Goal: Task Accomplishment & Management: Manage account settings

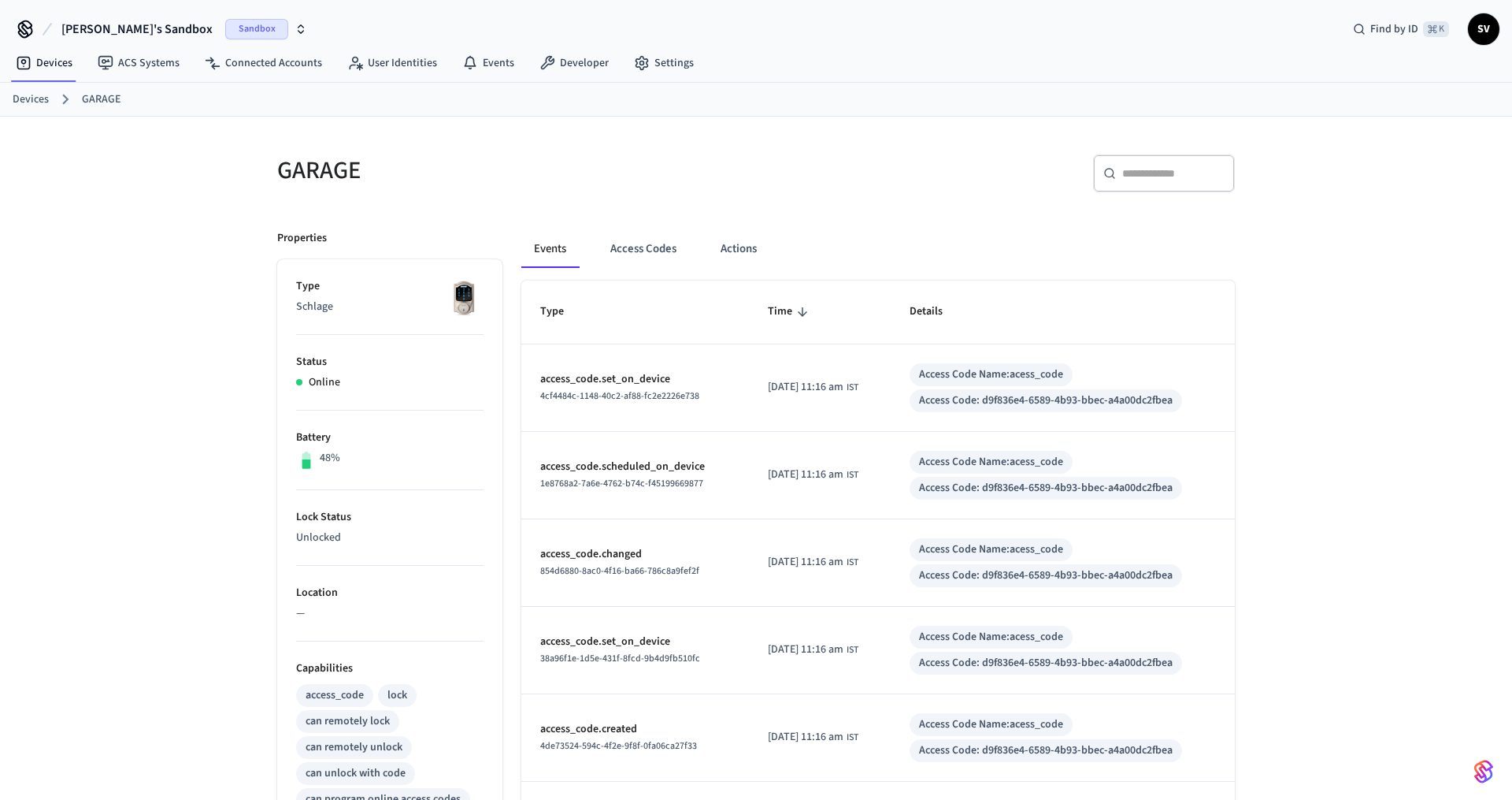
scroll to position [413, 0]
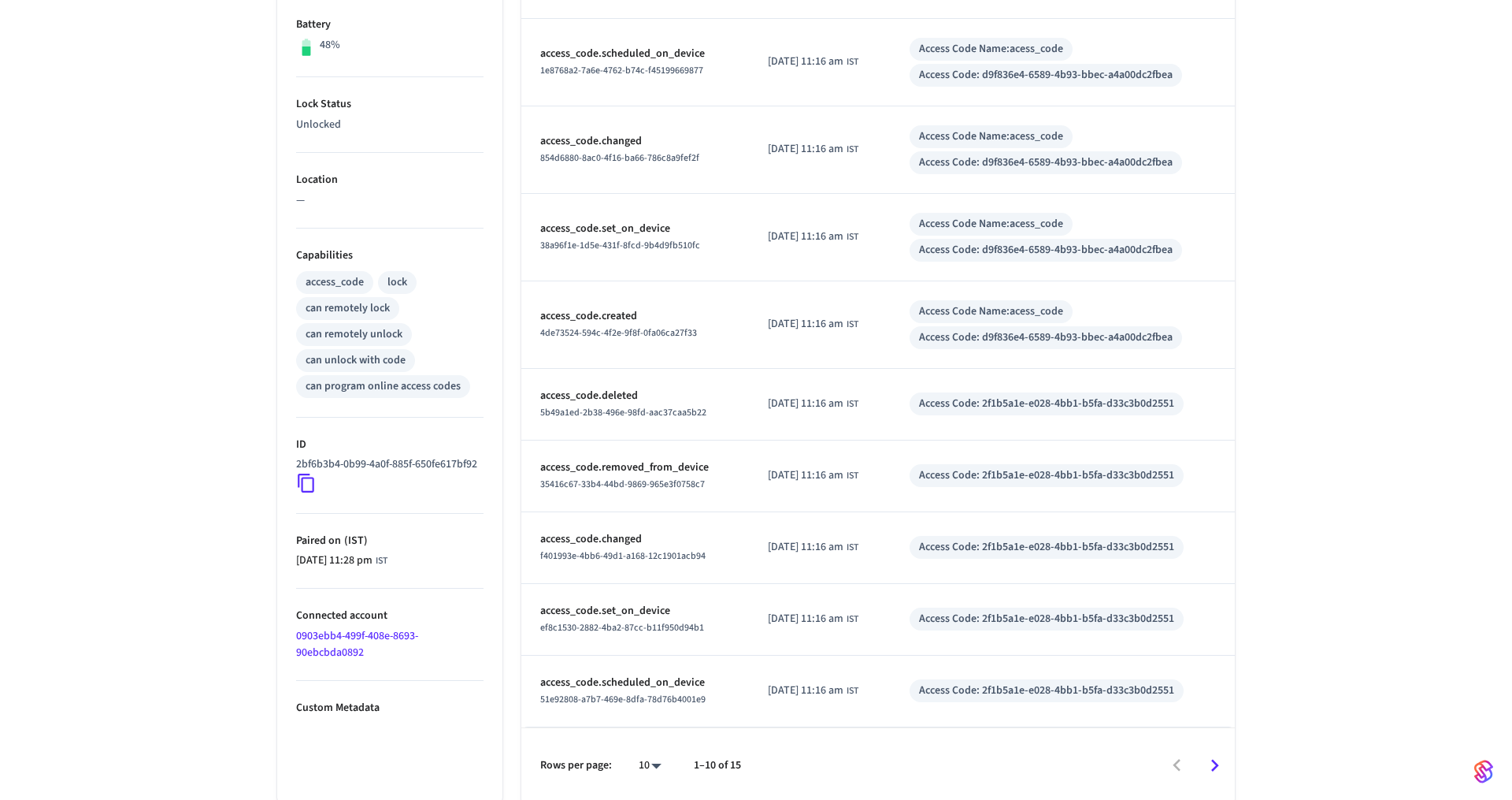
click at [1214, 762] on icon "Go to next page" at bounding box center [1215, 764] width 8 height 12
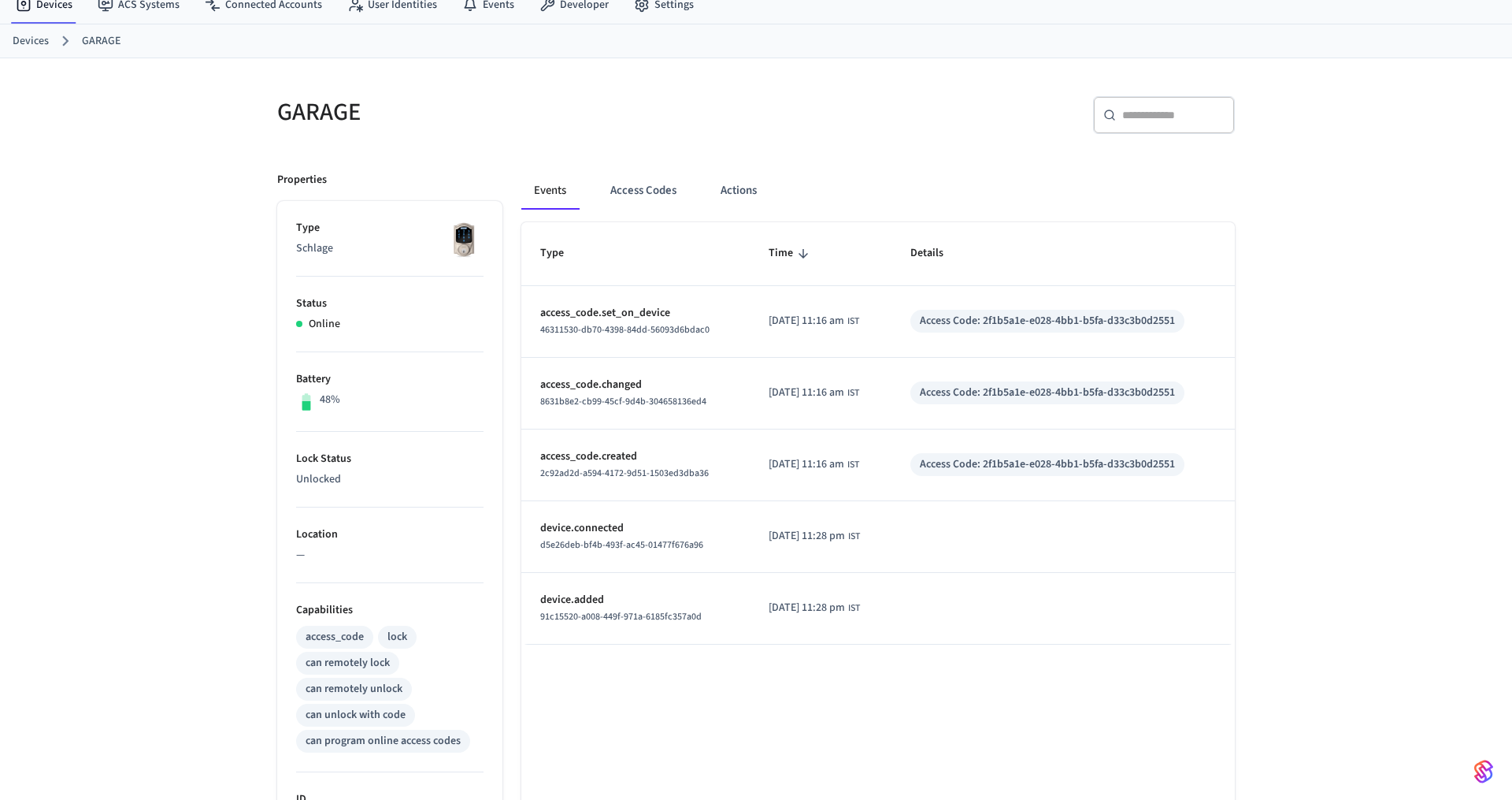
scroll to position [0, 0]
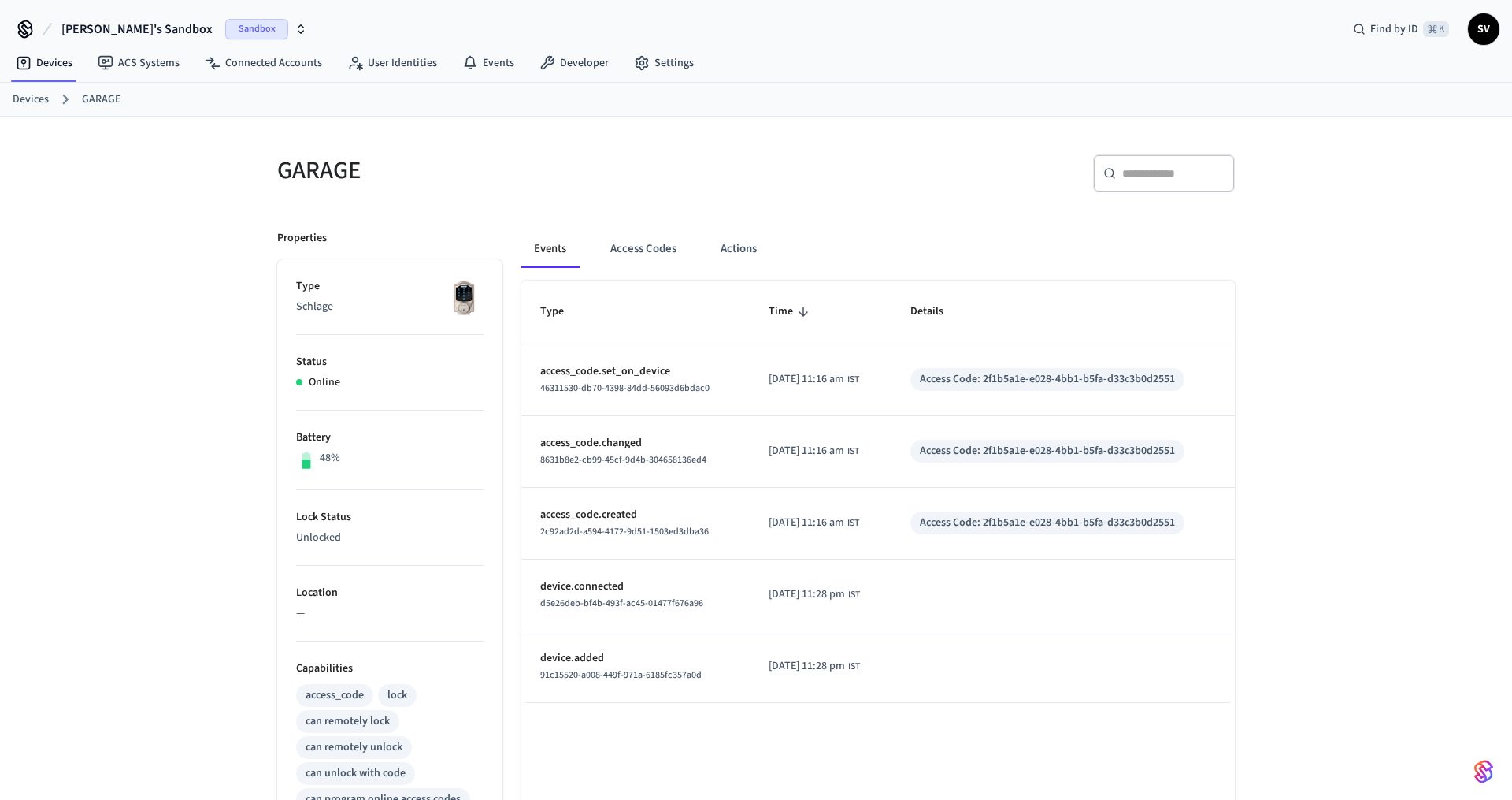
click at [45, 101] on link "Devices" at bounding box center [30, 99] width 36 height 16
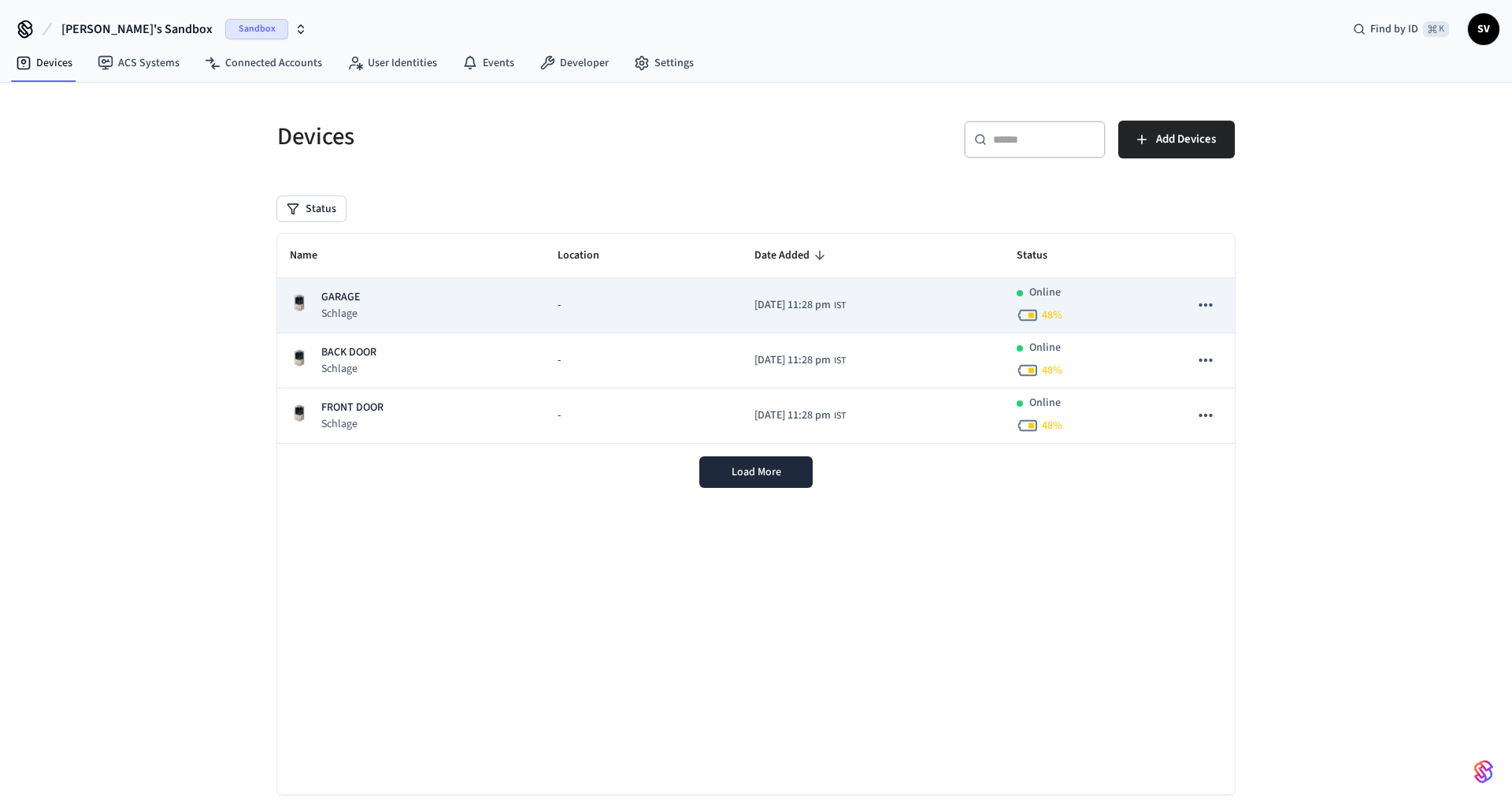
click at [1203, 305] on icon "sticky table" at bounding box center [1205, 305] width 21 height 21
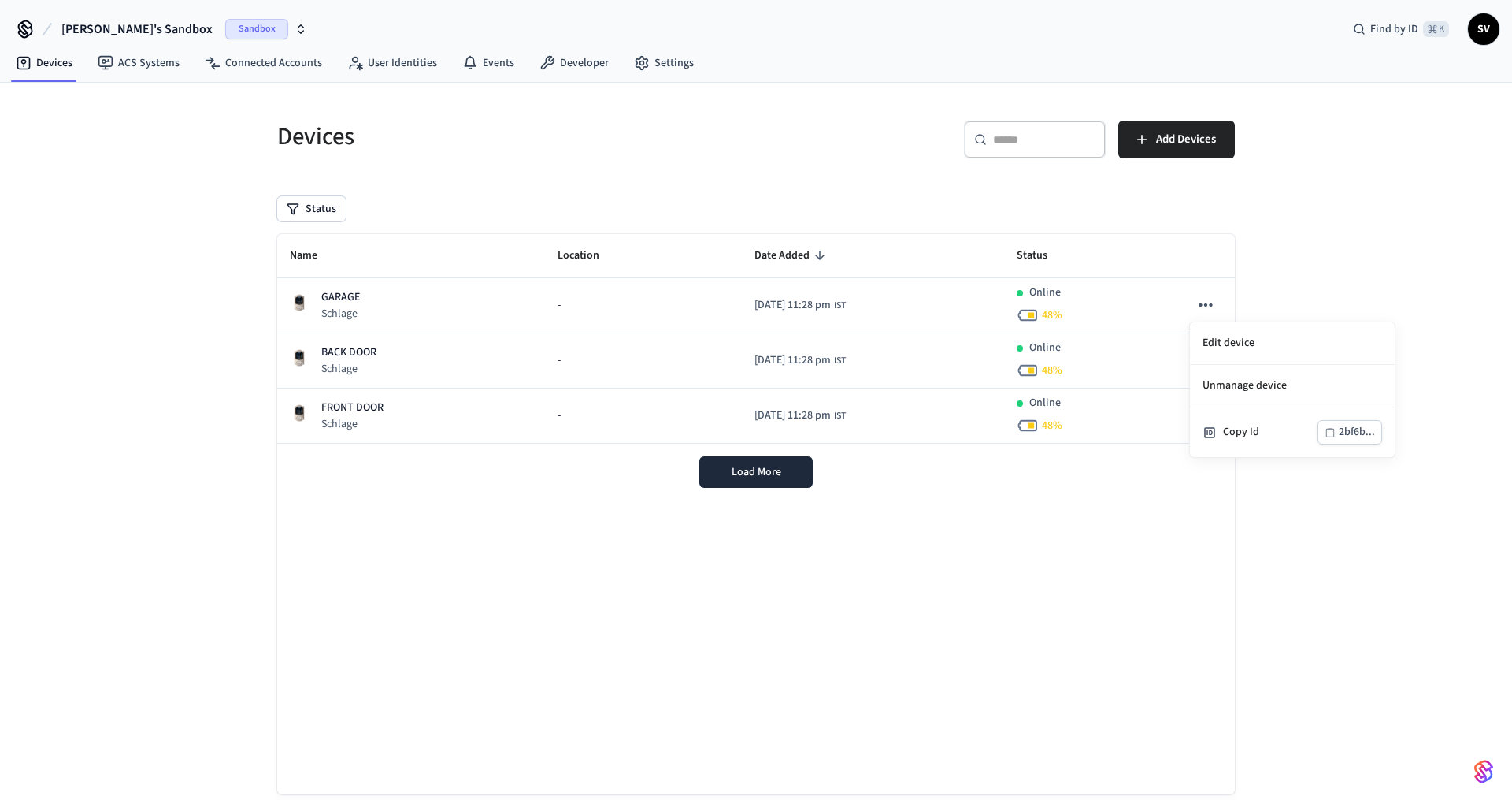
click at [329, 298] on div at bounding box center [756, 400] width 1512 height 800
click at [329, 298] on p "GARAGE" at bounding box center [341, 296] width 39 height 16
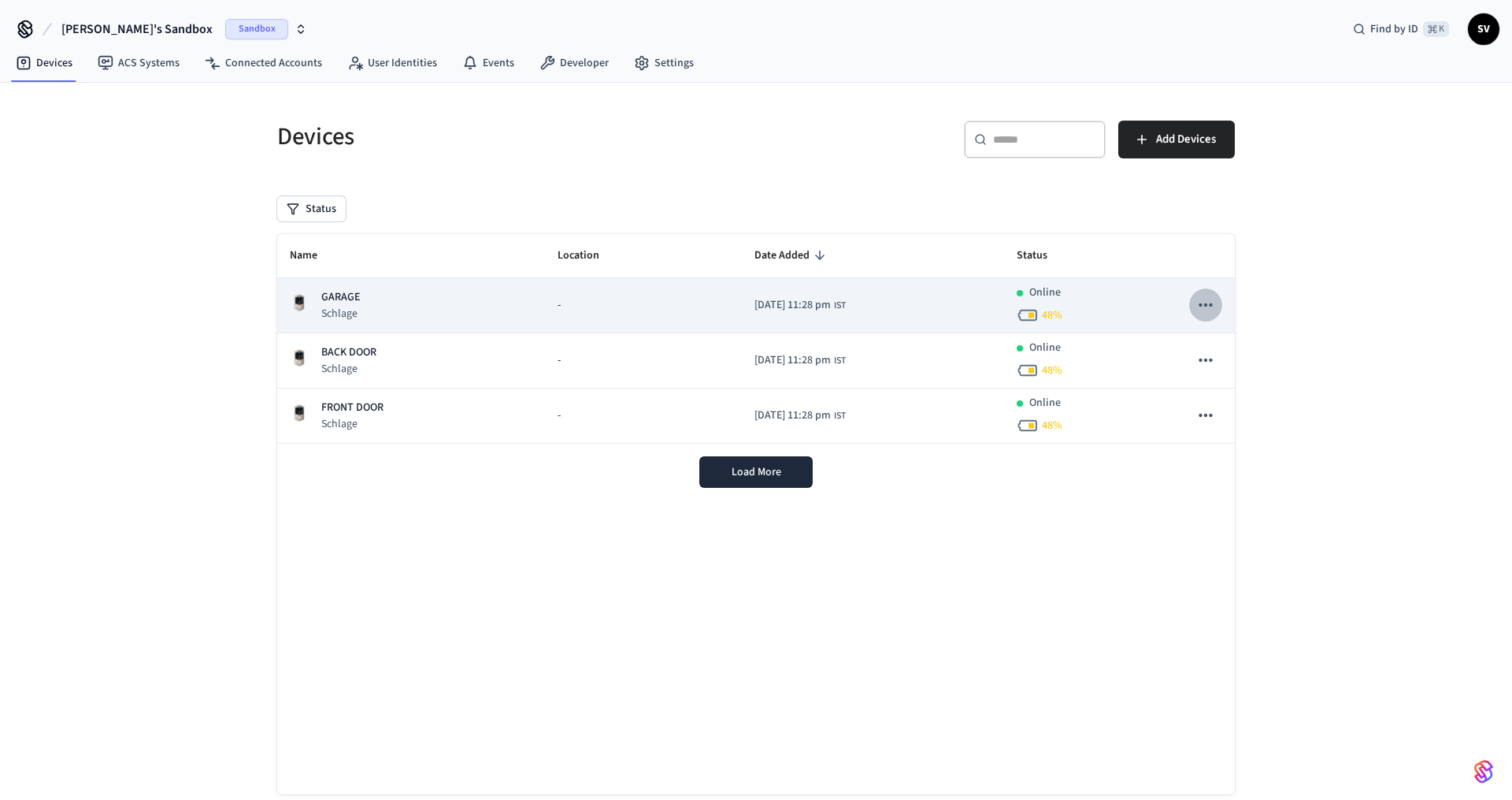
click at [1196, 293] on button "sticky table" at bounding box center [1204, 305] width 33 height 33
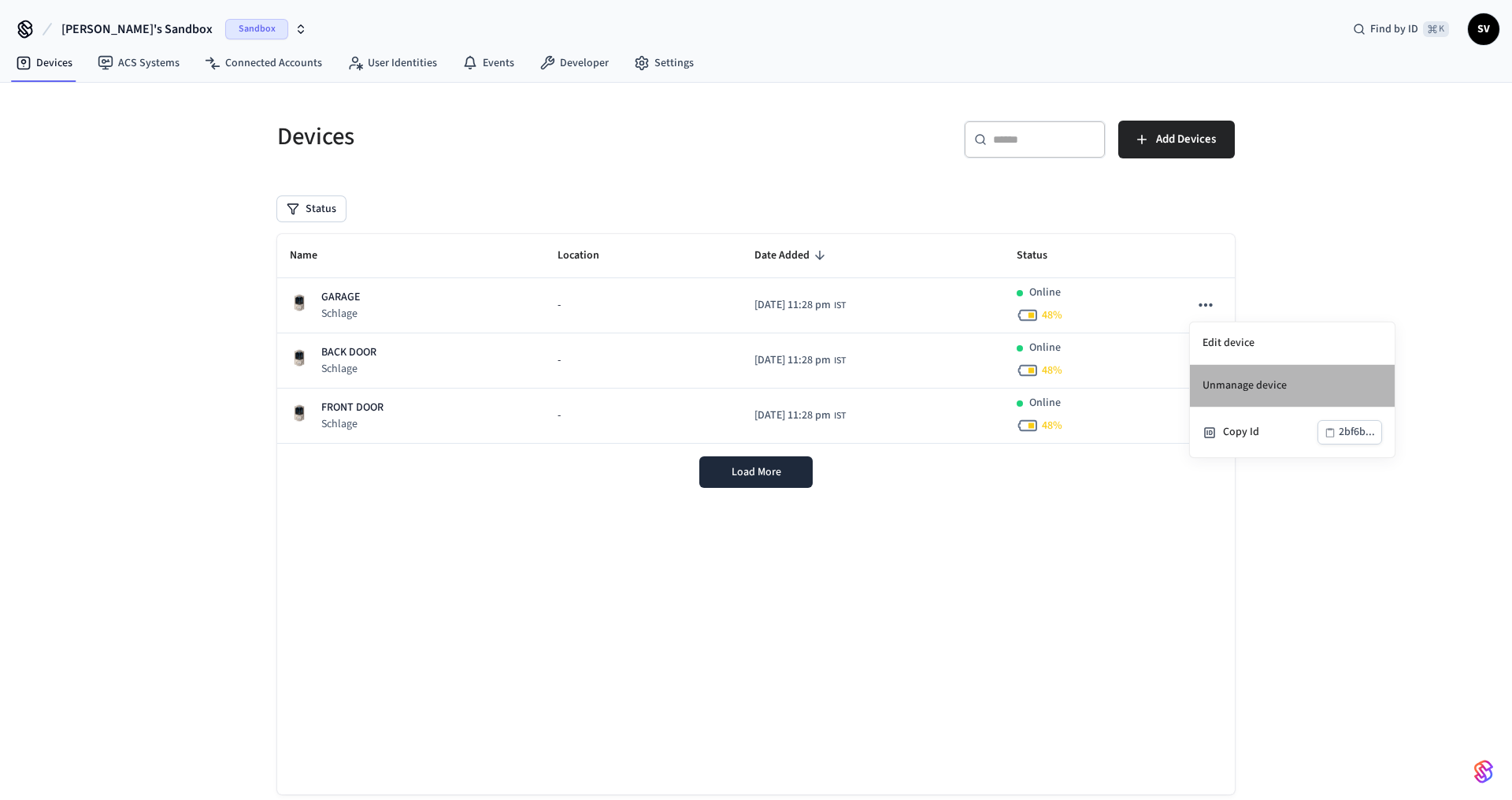
click at [1255, 383] on li "Unmanage device" at bounding box center [1292, 385] width 204 height 43
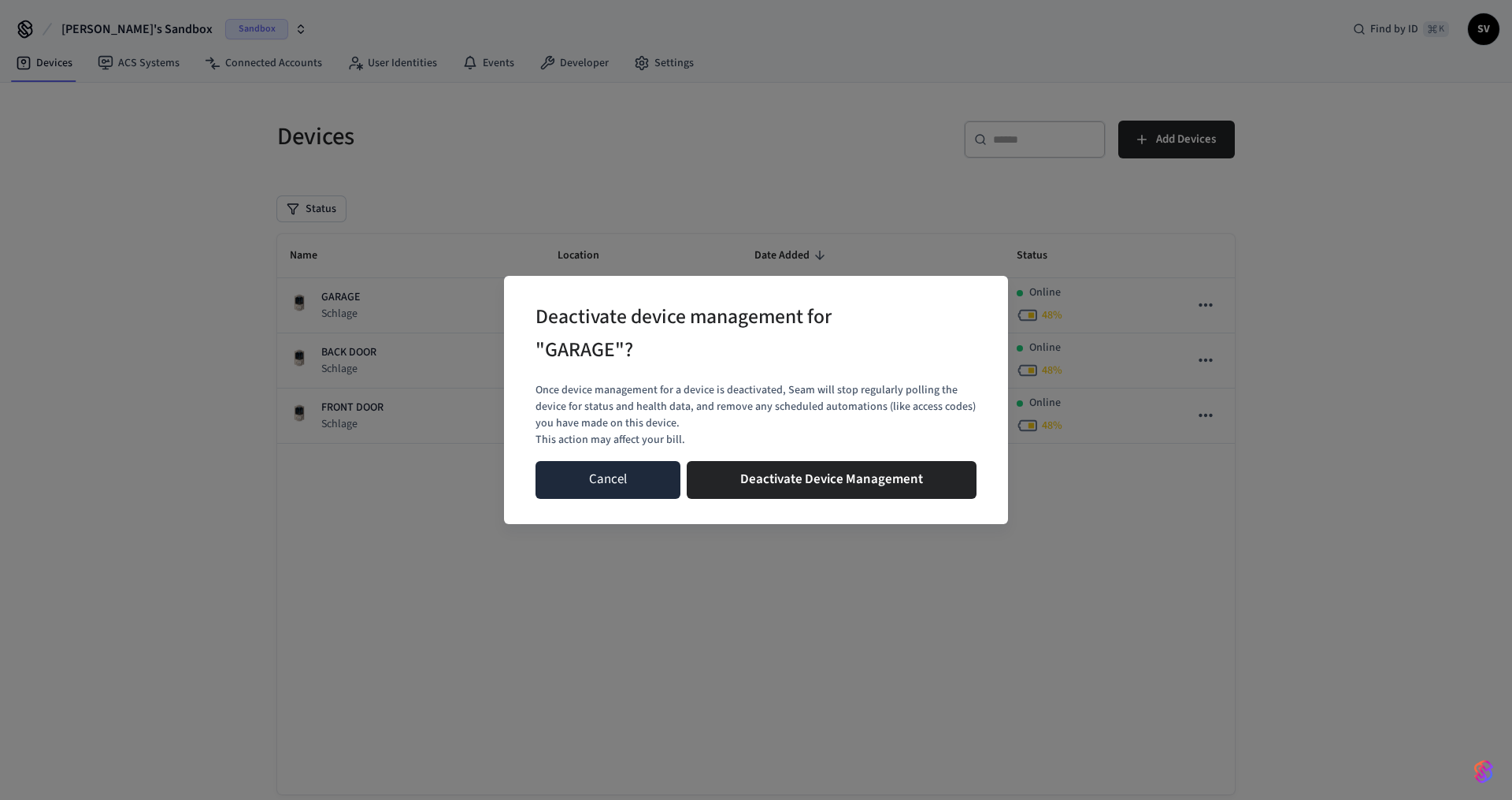
click at [591, 490] on button "Cancel" at bounding box center [607, 480] width 145 height 38
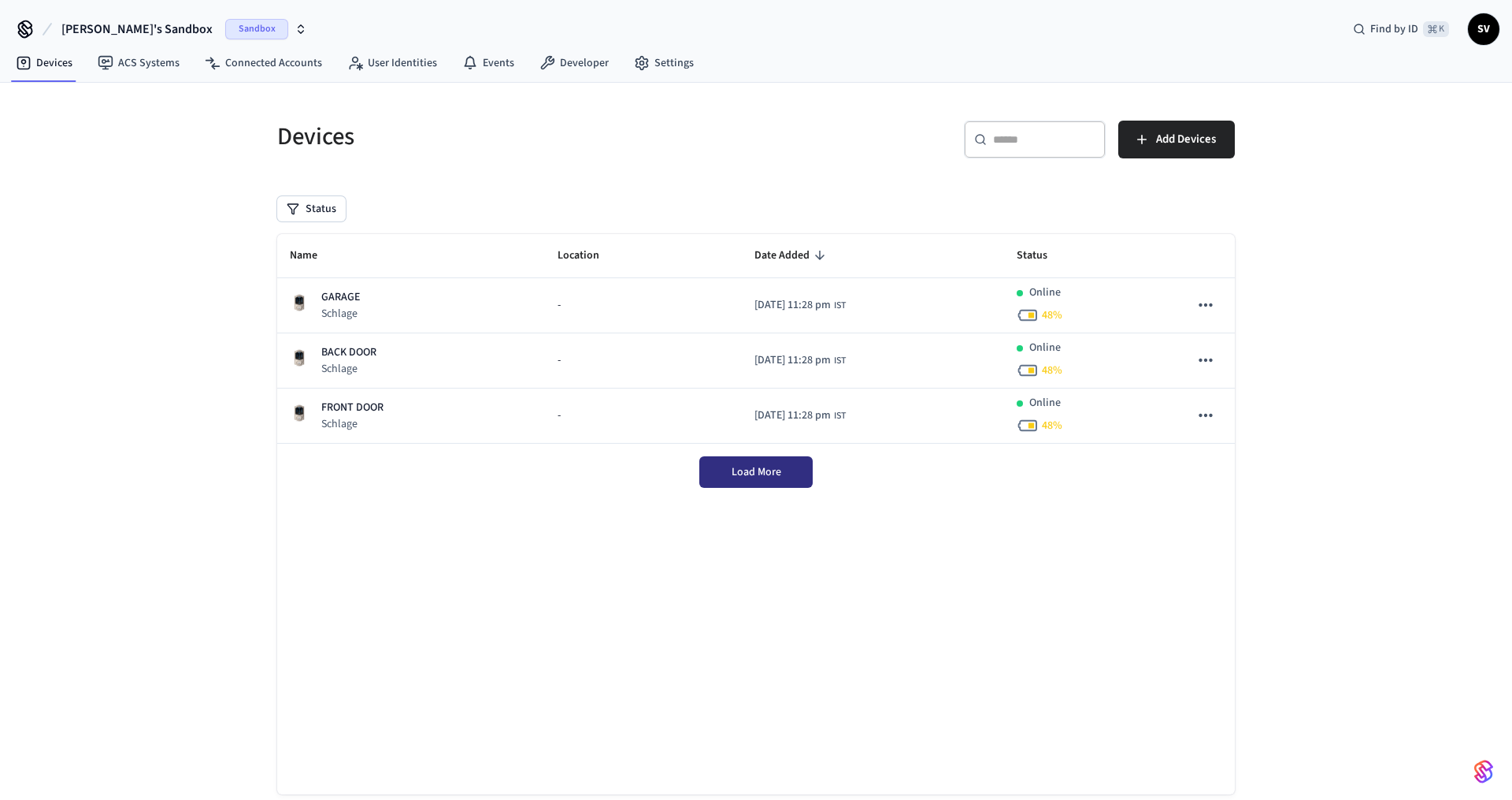
click at [738, 469] on span "Load More" at bounding box center [756, 471] width 49 height 16
